Goal: Task Accomplishment & Management: Manage account settings

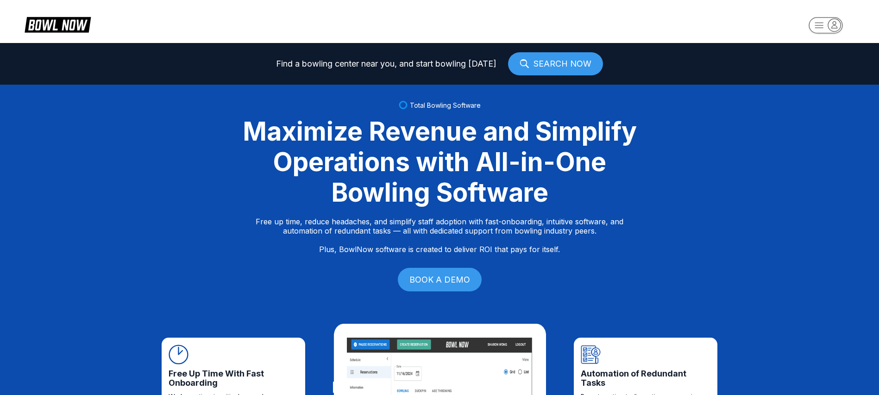
click at [68, 25] on icon at bounding box center [64, 25] width 23 height 11
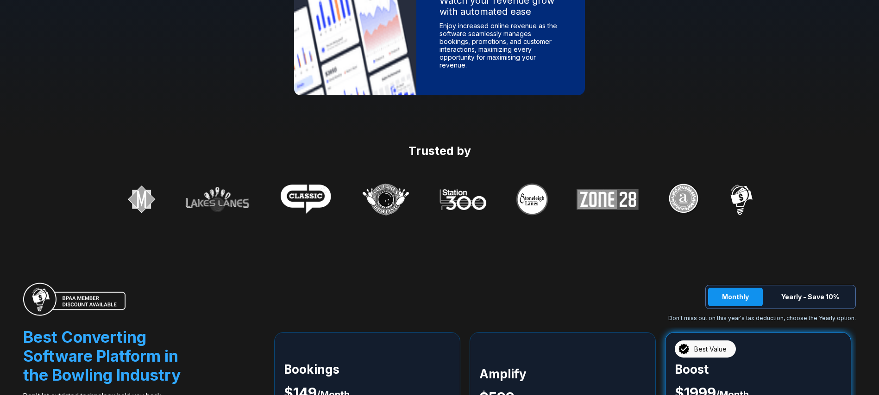
scroll to position [1698, 0]
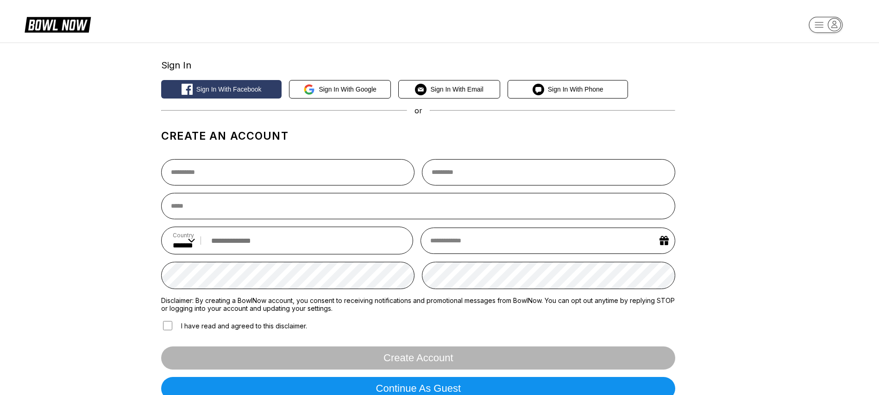
select select "**"
